Goal: Task Accomplishment & Management: Manage account settings

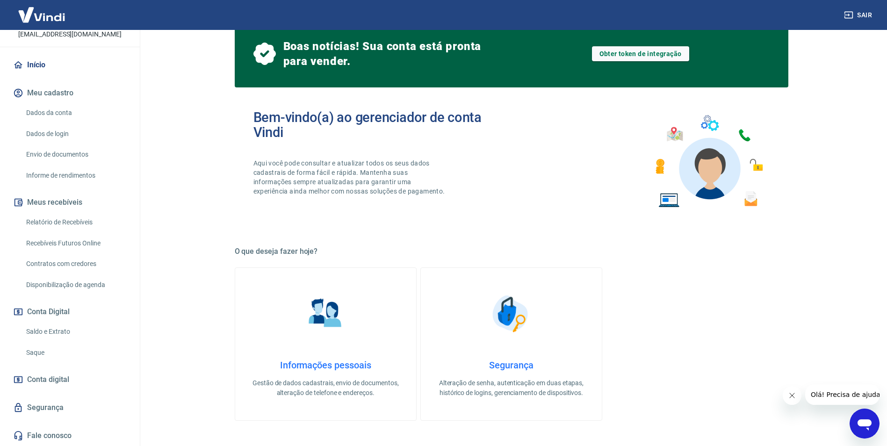
scroll to position [93, 0]
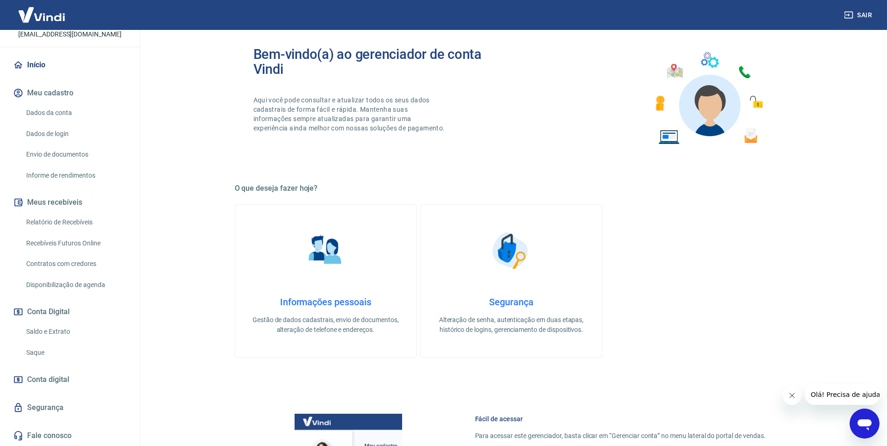
click at [40, 347] on link "Saque" at bounding box center [75, 352] width 106 height 19
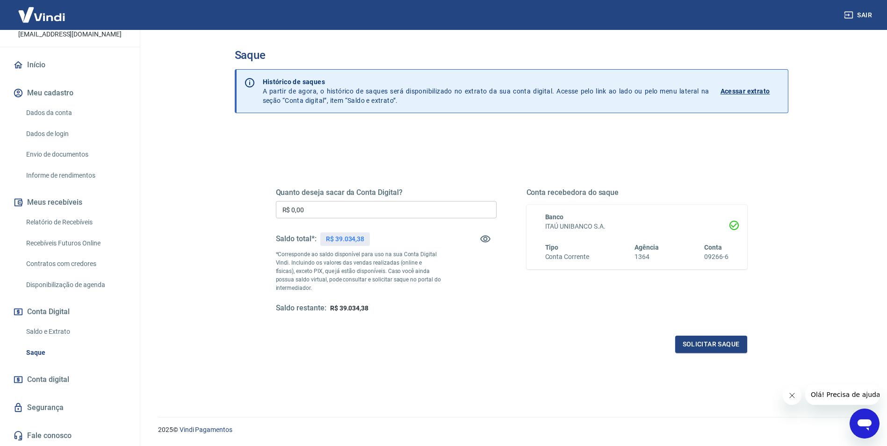
click at [324, 204] on input "R$ 0,00" at bounding box center [386, 209] width 221 height 17
type input "R$ 15.000,00"
click at [708, 342] on button "Solicitar saque" at bounding box center [711, 344] width 72 height 17
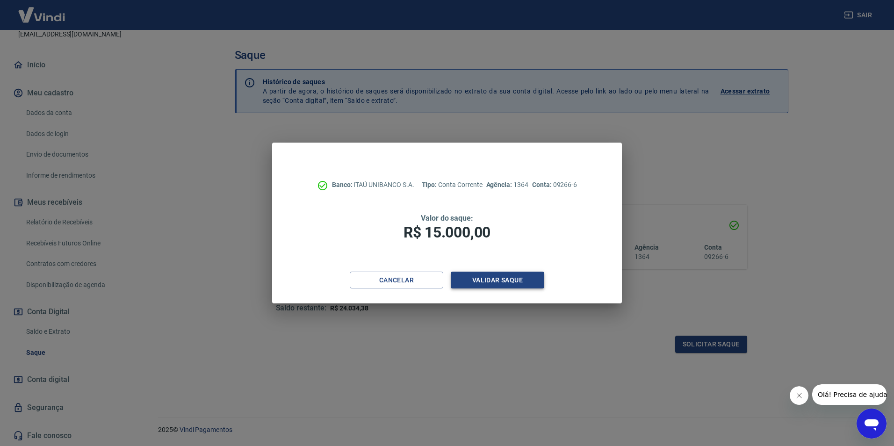
click at [490, 282] on button "Validar saque" at bounding box center [497, 280] width 93 height 17
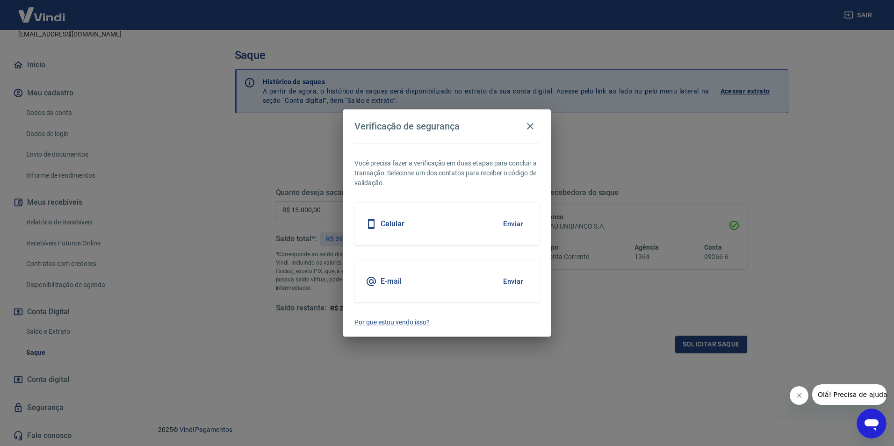
click at [464, 282] on div "E-mail Enviar" at bounding box center [446, 281] width 185 height 42
click at [504, 281] on button "Enviar" at bounding box center [513, 282] width 30 height 20
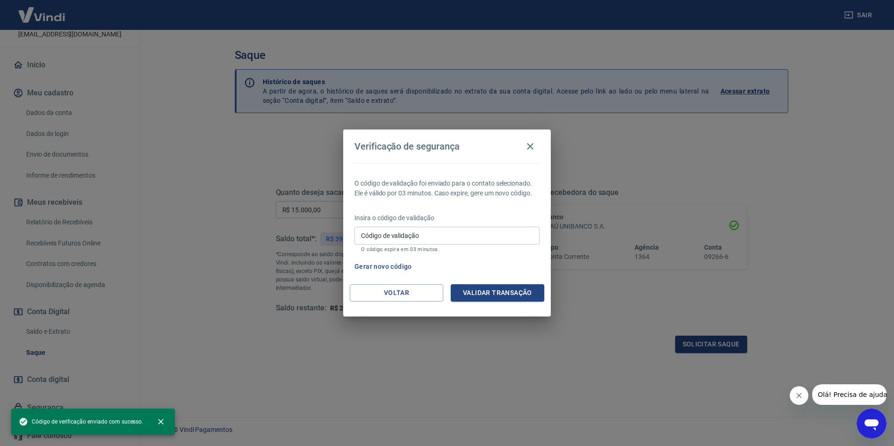
click at [511, 281] on div "O código de validação foi enviado para o contato selecionado. Ele é válido por …" at bounding box center [447, 223] width 208 height 121
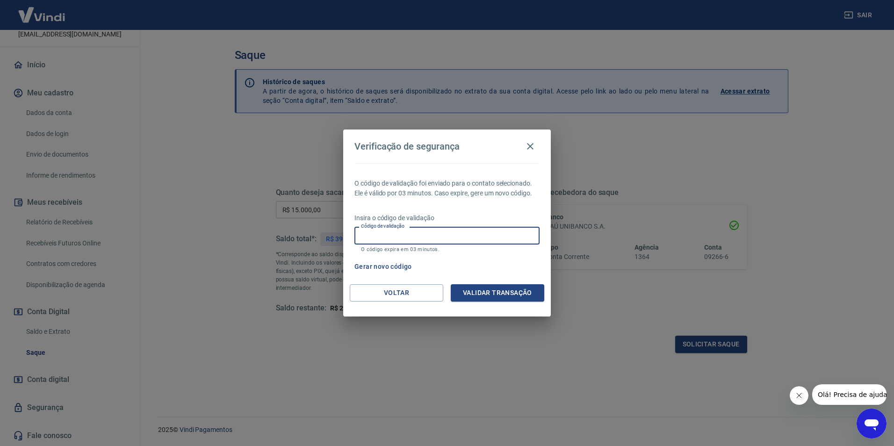
click at [452, 232] on input "Código de validação" at bounding box center [446, 235] width 185 height 17
type input "374526"
click at [493, 294] on button "Validar transação" at bounding box center [497, 292] width 93 height 17
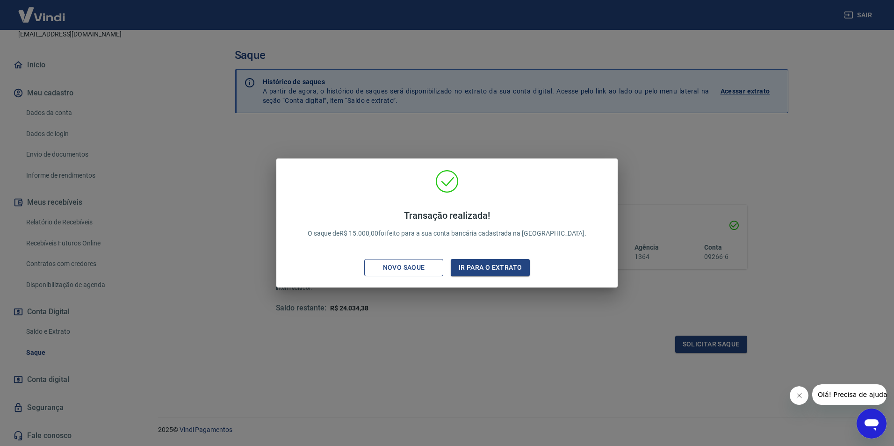
click at [418, 270] on div "Novo saque" at bounding box center [404, 268] width 65 height 12
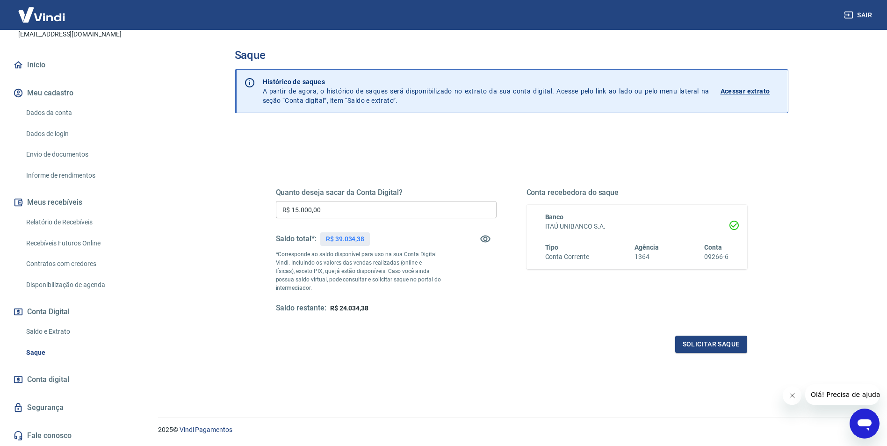
click at [36, 351] on link "Saque" at bounding box center [75, 352] width 106 height 19
click at [47, 332] on link "Saldo e Extrato" at bounding box center [75, 331] width 106 height 19
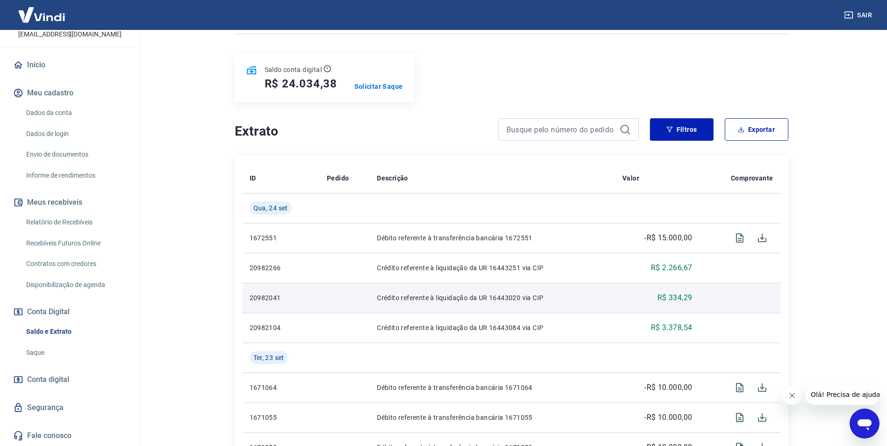
scroll to position [93, 0]
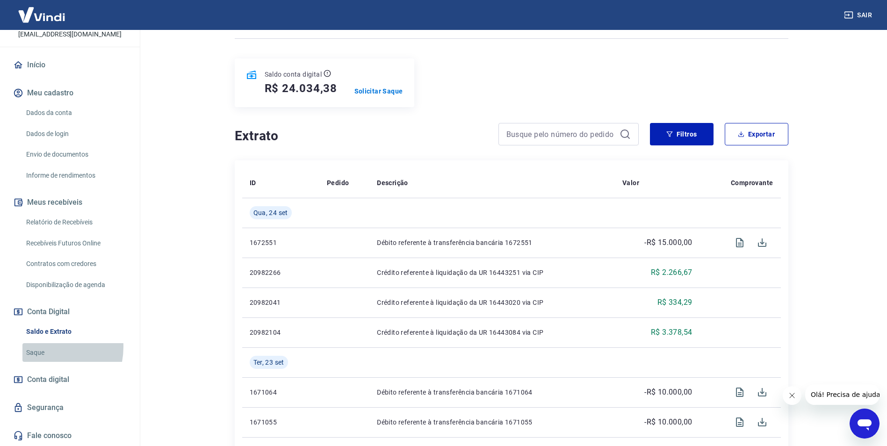
click at [43, 346] on link "Saque" at bounding box center [75, 352] width 106 height 19
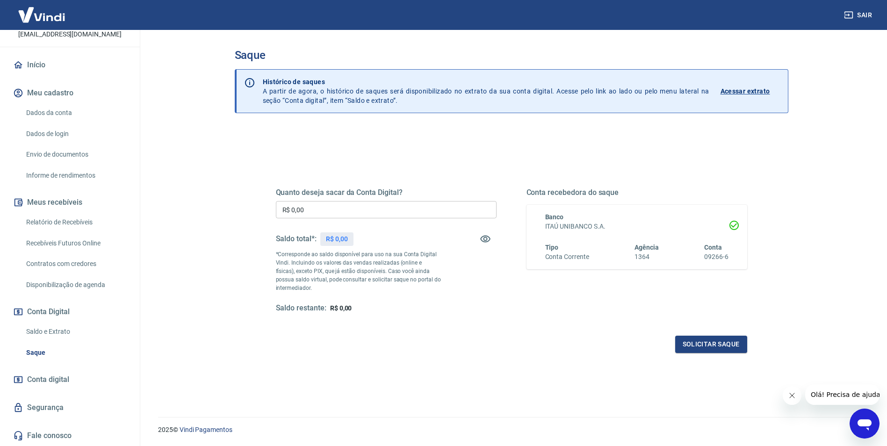
click at [365, 216] on input "R$ 0,00" at bounding box center [386, 209] width 221 height 17
type input "R$ 15.000,00"
click at [709, 348] on button "Solicitar saque" at bounding box center [711, 344] width 72 height 17
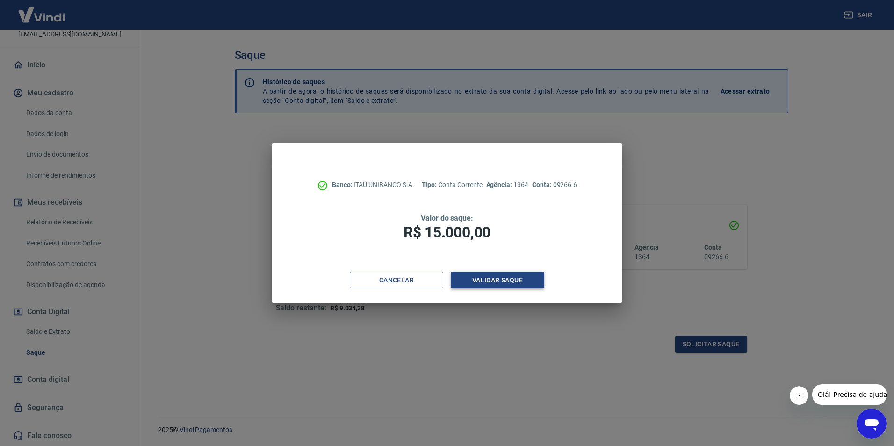
click at [503, 283] on button "Validar saque" at bounding box center [497, 280] width 93 height 17
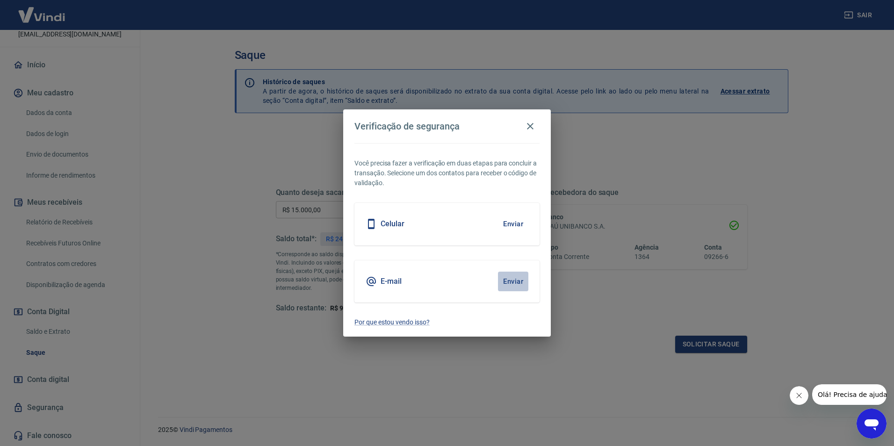
click at [509, 281] on button "Enviar" at bounding box center [513, 282] width 30 height 20
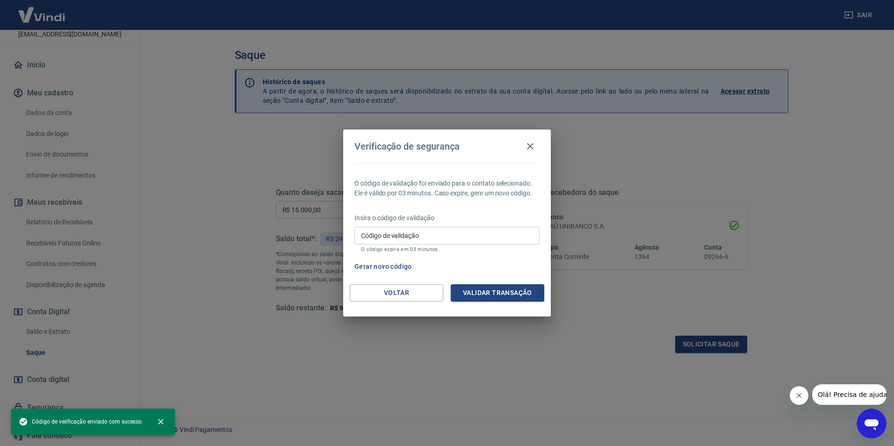
click at [448, 237] on input "Código de validação" at bounding box center [446, 235] width 185 height 17
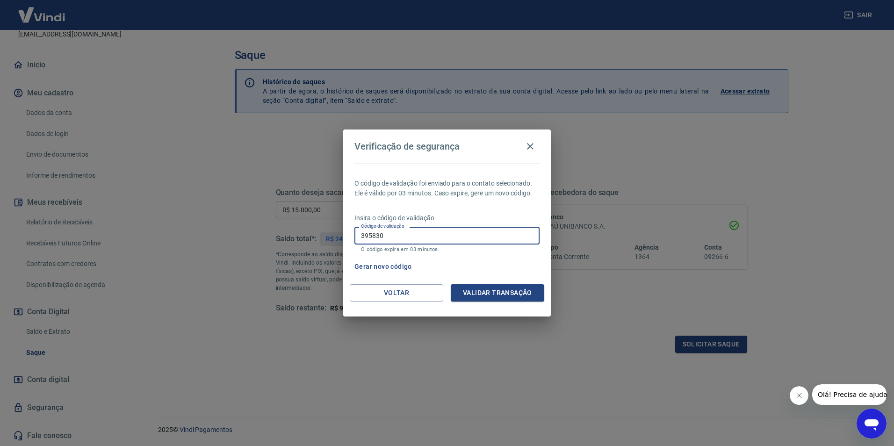
type input "395830"
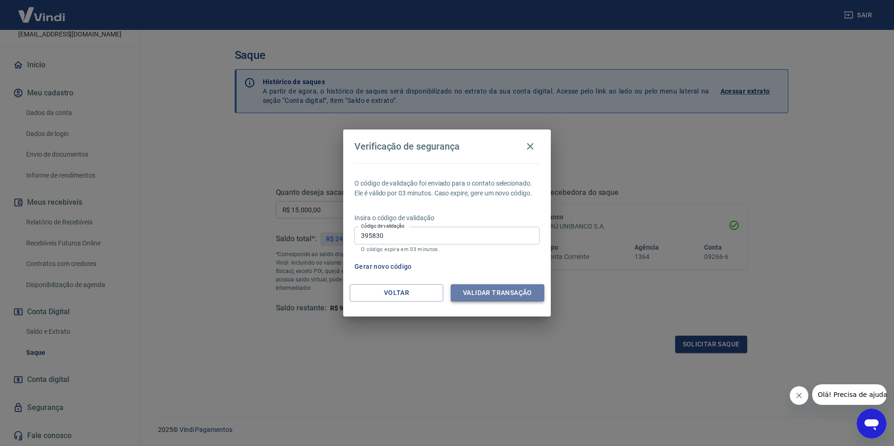
click at [493, 296] on button "Validar transação" at bounding box center [497, 292] width 93 height 17
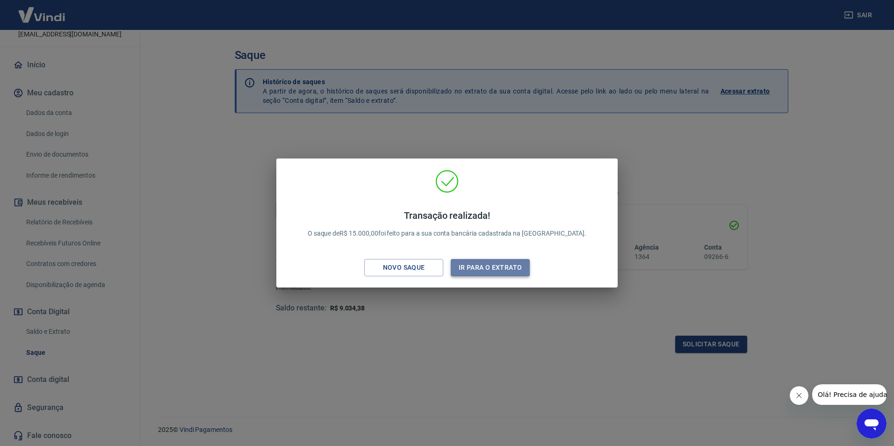
click at [473, 267] on button "Ir para o extrato" at bounding box center [490, 267] width 79 height 17
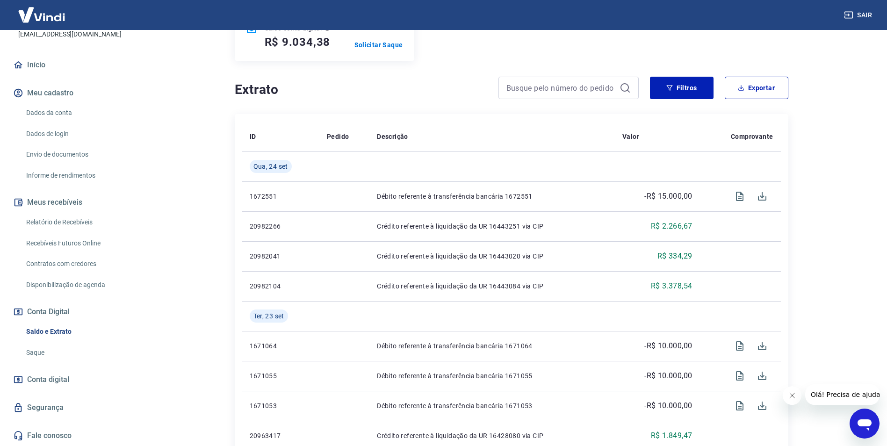
scroll to position [140, 0]
click at [43, 341] on div "Saldo e Extrato Saque" at bounding box center [69, 342] width 117 height 40
click at [31, 352] on link "Saque" at bounding box center [75, 352] width 106 height 19
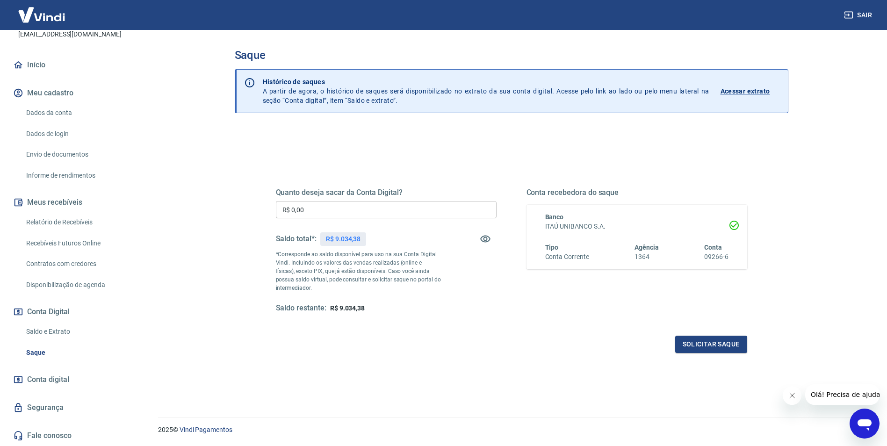
click at [48, 329] on link "Saldo e Extrato" at bounding box center [75, 331] width 106 height 19
